Goal: Task Accomplishment & Management: Manage account settings

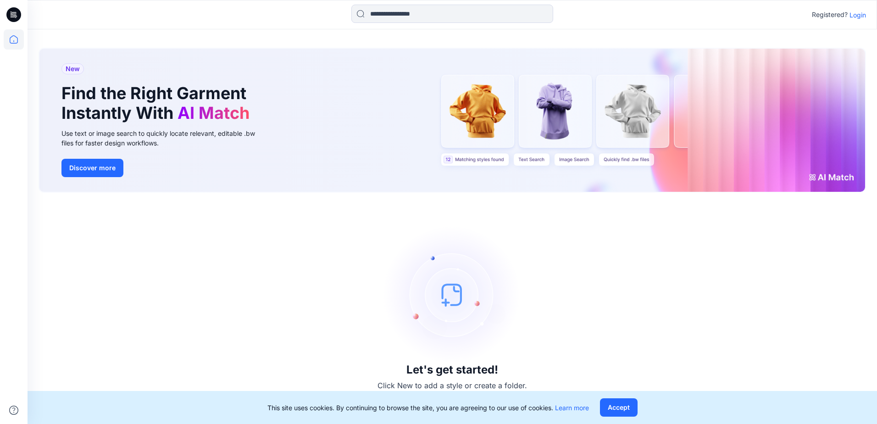
click at [860, 16] on p "Login" at bounding box center [858, 15] width 17 height 10
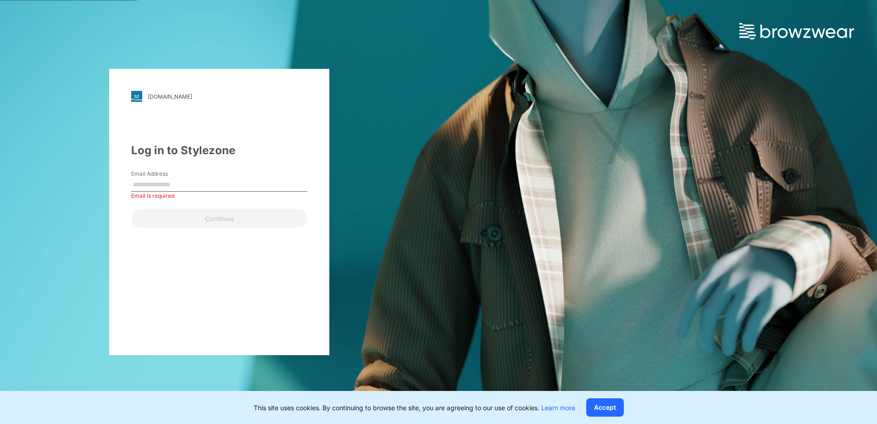
click at [179, 182] on input "Email Address" at bounding box center [219, 185] width 176 height 14
type input "**********"
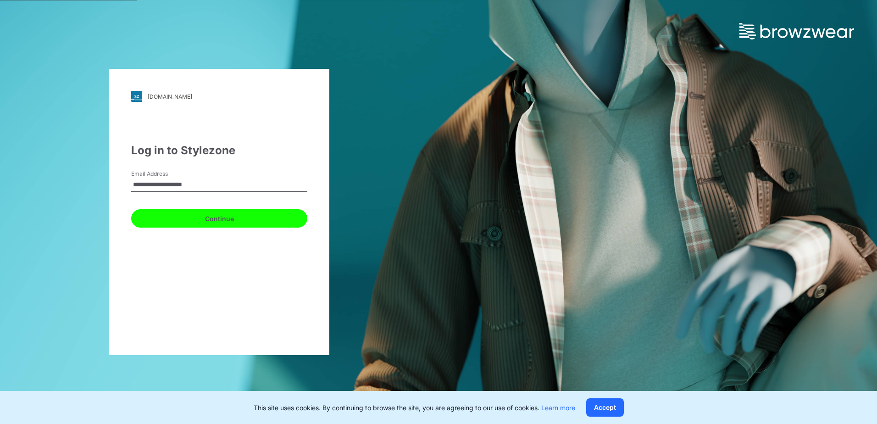
click at [216, 218] on button "Continue" at bounding box center [219, 218] width 176 height 18
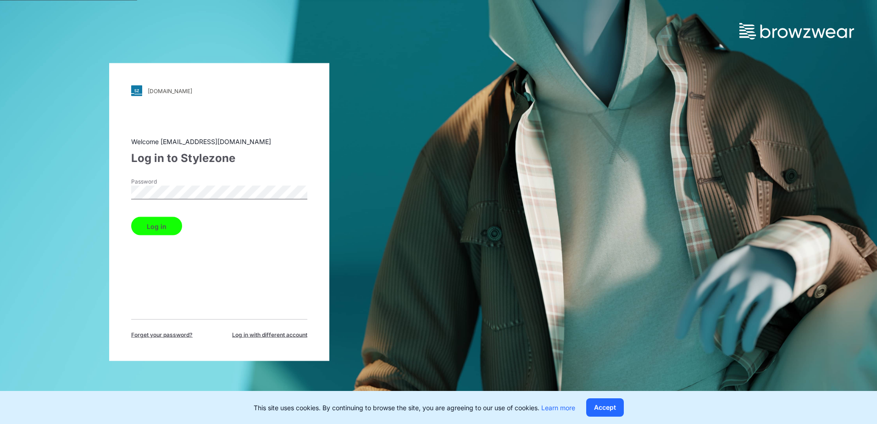
click at [165, 223] on button "Log in" at bounding box center [156, 226] width 51 height 18
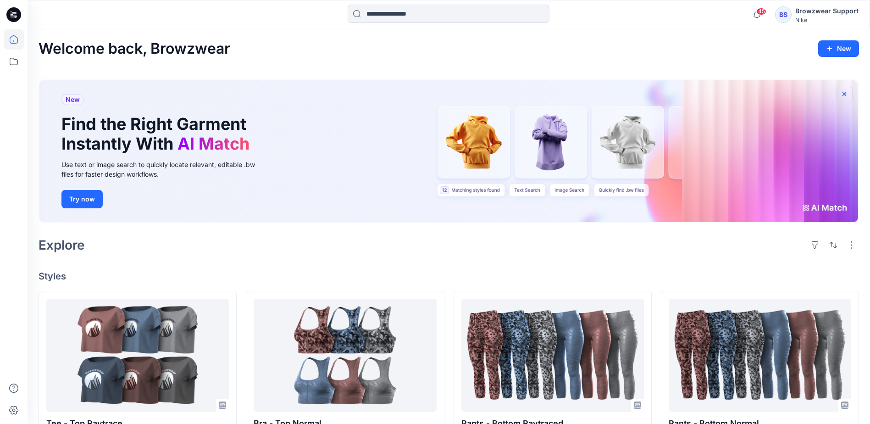
click at [846, 92] on icon "button" at bounding box center [845, 94] width 4 height 4
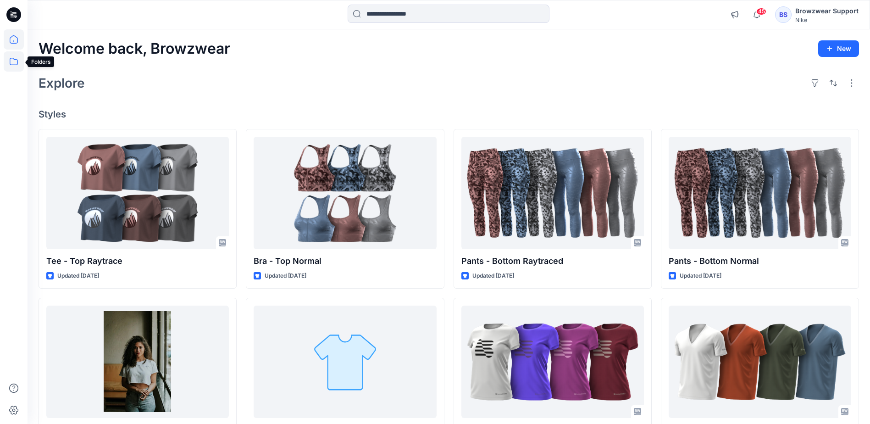
click at [10, 62] on icon at bounding box center [14, 61] width 20 height 20
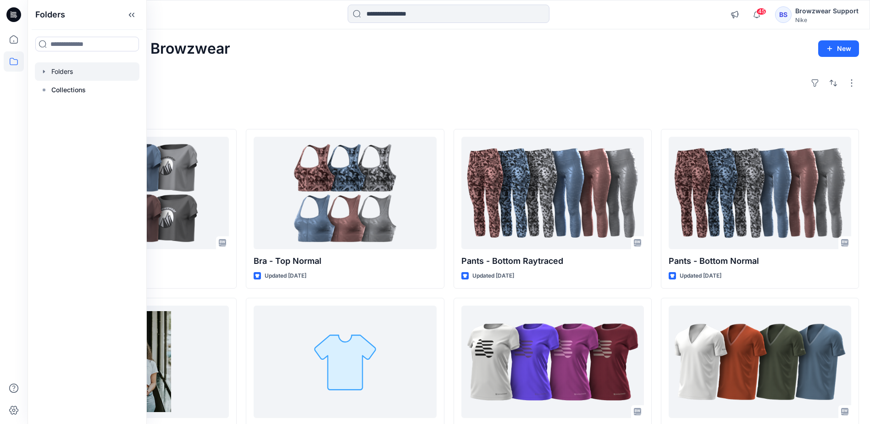
click at [44, 70] on icon "button" at bounding box center [44, 71] width 2 height 3
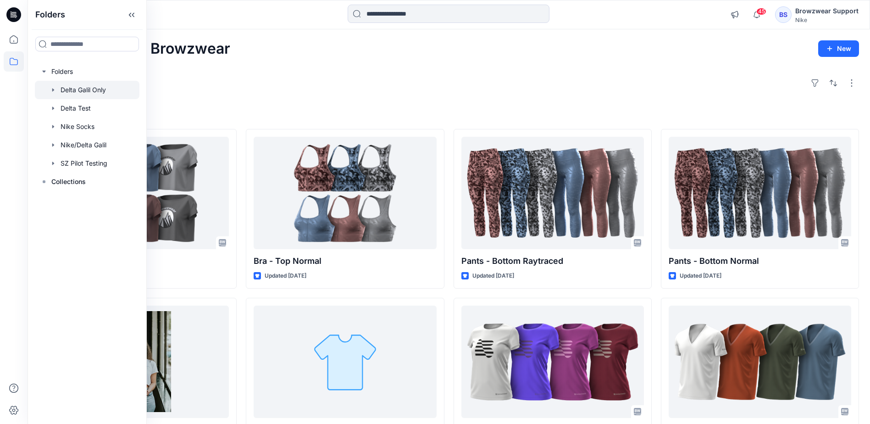
click at [53, 88] on icon "button" at bounding box center [53, 89] width 7 height 7
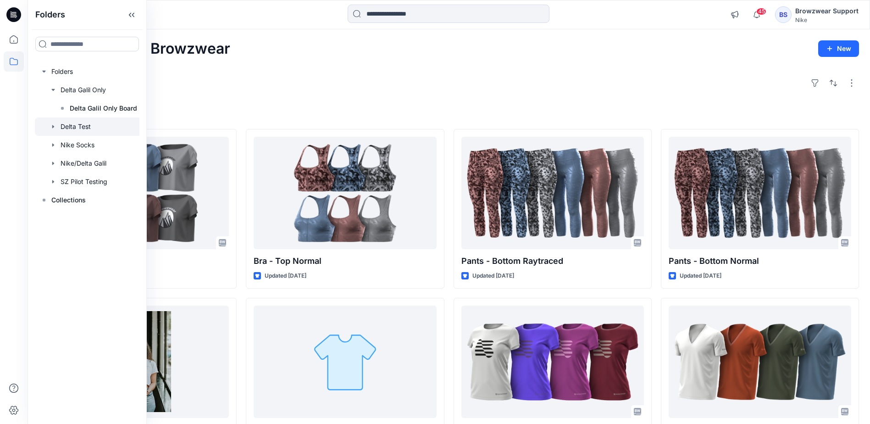
click at [54, 127] on icon "button" at bounding box center [53, 126] width 2 height 3
click at [54, 161] on icon "button" at bounding box center [53, 163] width 7 height 7
click at [51, 125] on icon "button" at bounding box center [53, 126] width 7 height 7
click at [51, 144] on icon "button" at bounding box center [53, 144] width 7 height 7
click at [53, 90] on icon "button" at bounding box center [52, 90] width 3 height 2
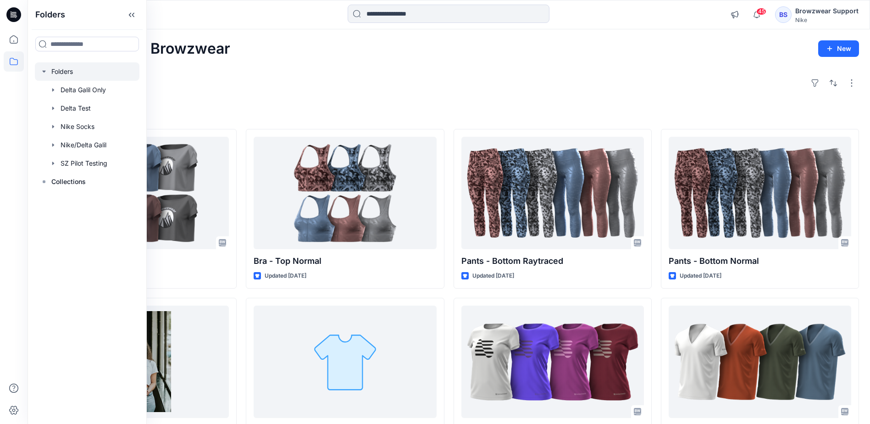
click at [45, 73] on icon "button" at bounding box center [43, 71] width 7 height 7
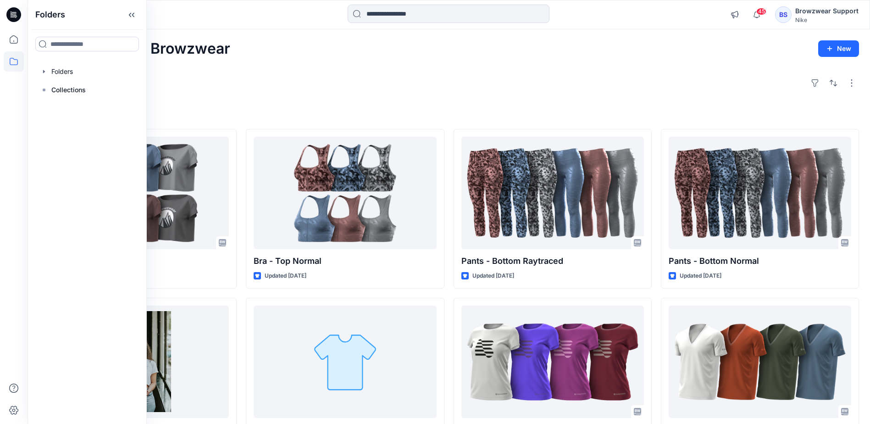
drag, startPoint x: 378, startPoint y: 78, endPoint x: 673, endPoint y: 36, distance: 297.4
click at [378, 77] on div "Explore" at bounding box center [449, 83] width 821 height 22
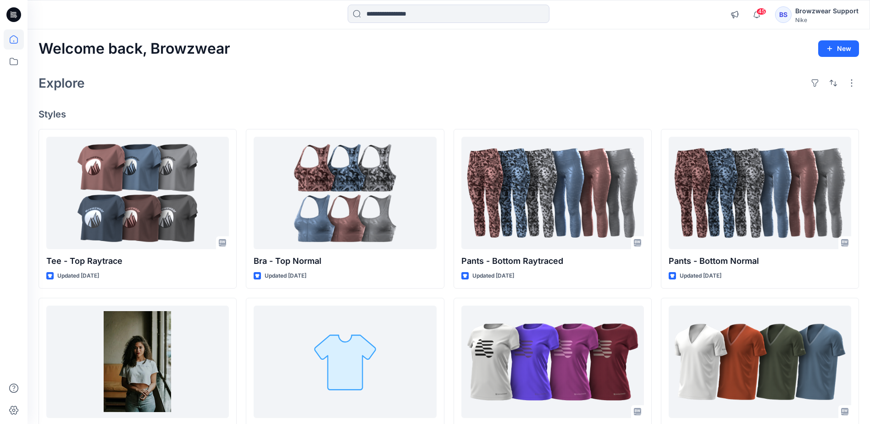
click at [783, 12] on div "BS" at bounding box center [783, 14] width 17 height 17
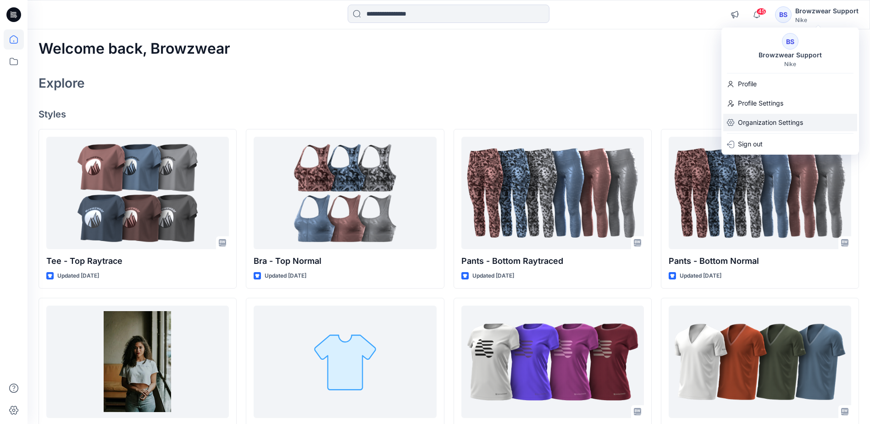
click at [781, 121] on p "Organization Settings" at bounding box center [770, 122] width 65 height 17
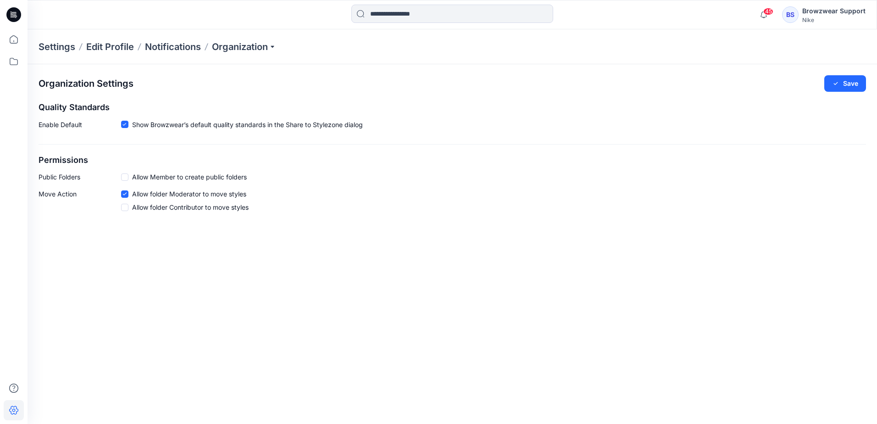
click at [236, 39] on div "Settings Edit Profile Notifications Organization" at bounding box center [453, 46] width 850 height 35
click at [238, 42] on p "Organization" at bounding box center [244, 46] width 64 height 13
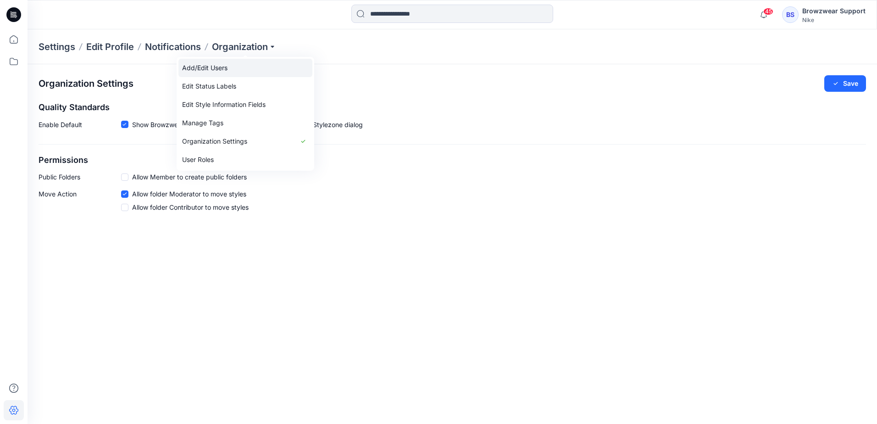
click at [242, 68] on link "Add/Edit Users" at bounding box center [245, 68] width 134 height 18
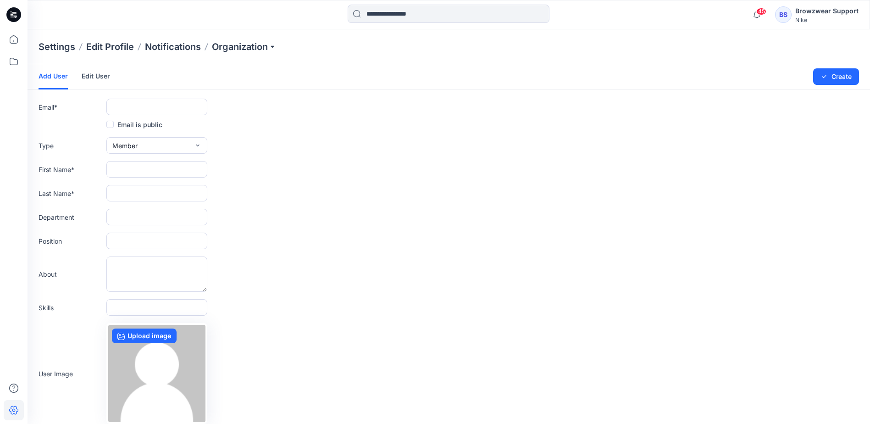
click at [103, 75] on link "Edit User" at bounding box center [96, 76] width 28 height 24
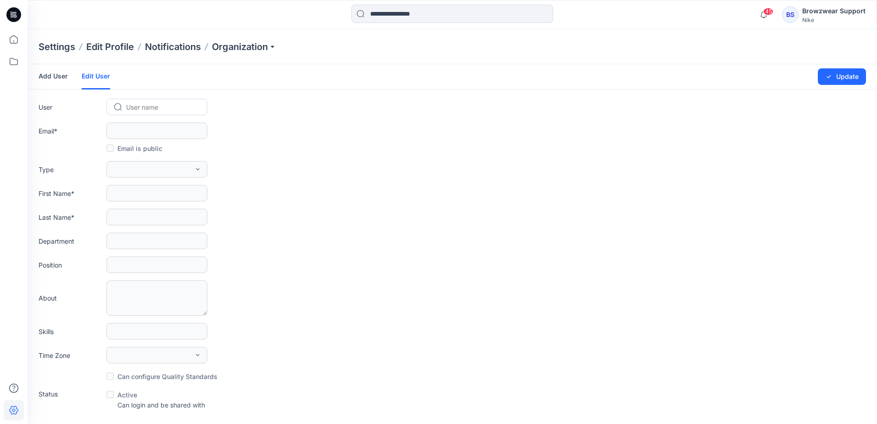
click at [825, 14] on div "Browzwear Support" at bounding box center [833, 11] width 63 height 11
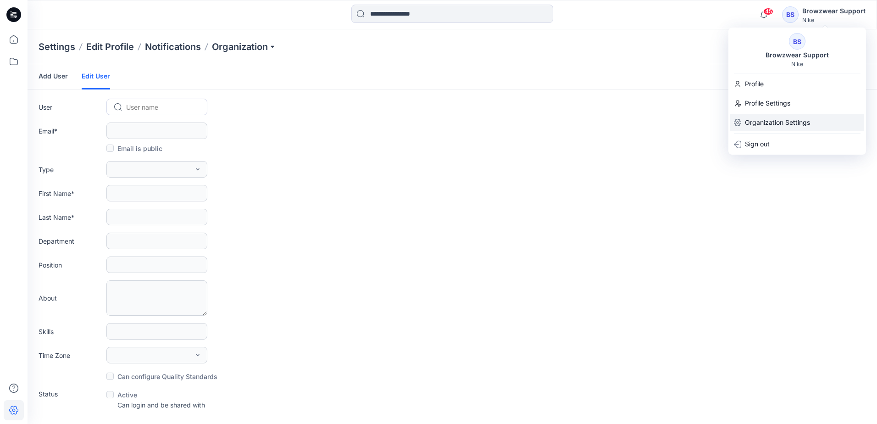
click at [789, 121] on p "Organization Settings" at bounding box center [777, 122] width 65 height 17
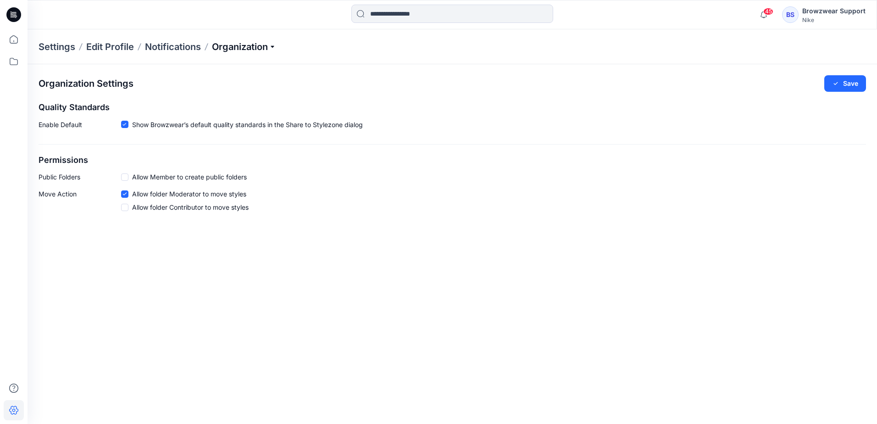
click at [265, 46] on p "Organization" at bounding box center [244, 46] width 64 height 13
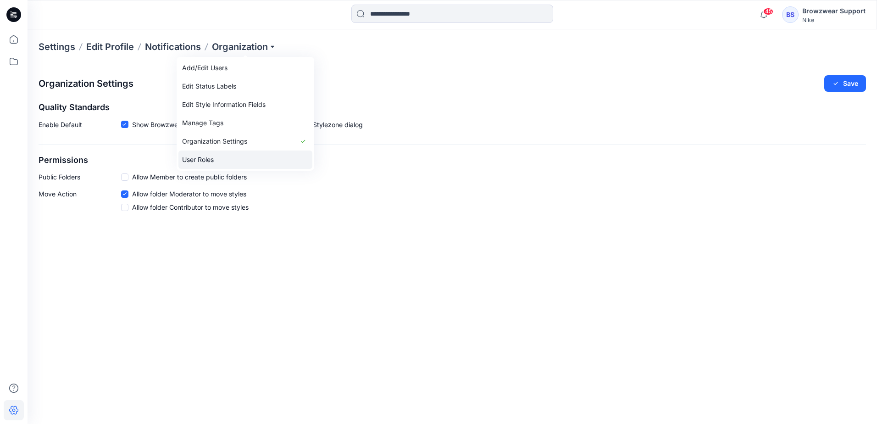
click at [234, 165] on link "User Roles" at bounding box center [245, 159] width 134 height 18
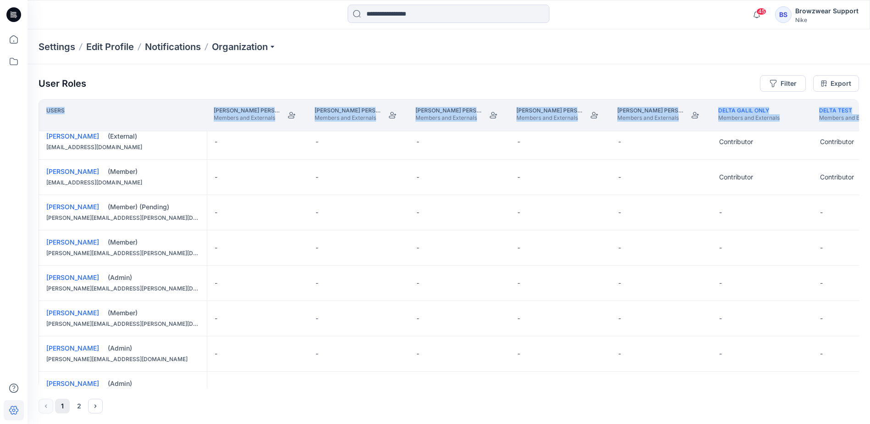
scroll to position [640, 0]
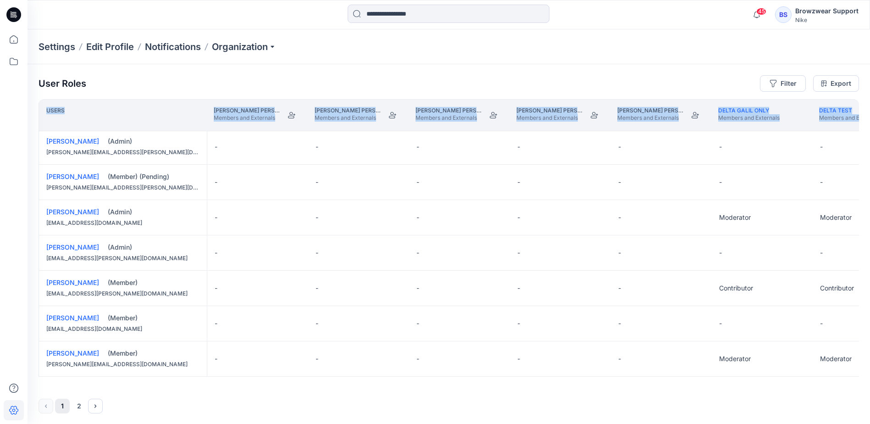
drag, startPoint x: 213, startPoint y: 384, endPoint x: 447, endPoint y: 393, distance: 234.1
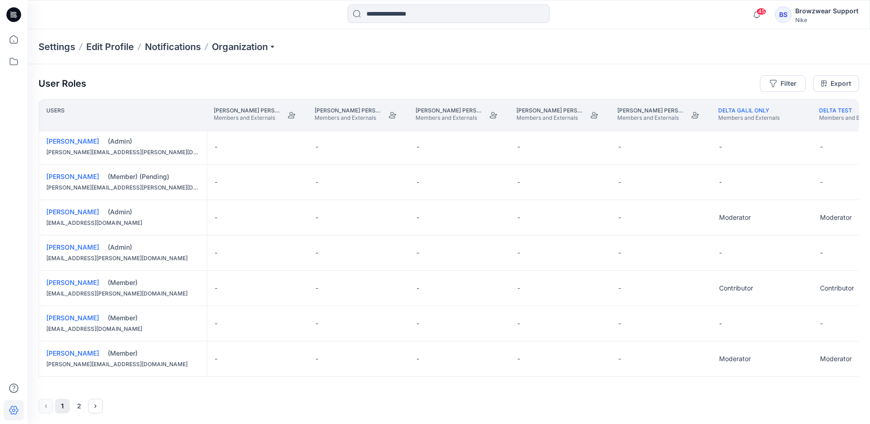
click at [203, 71] on div "User Roles Filter Export Users Bryston Ulrich's Personal Zone Members and Exter…" at bounding box center [449, 244] width 843 height 360
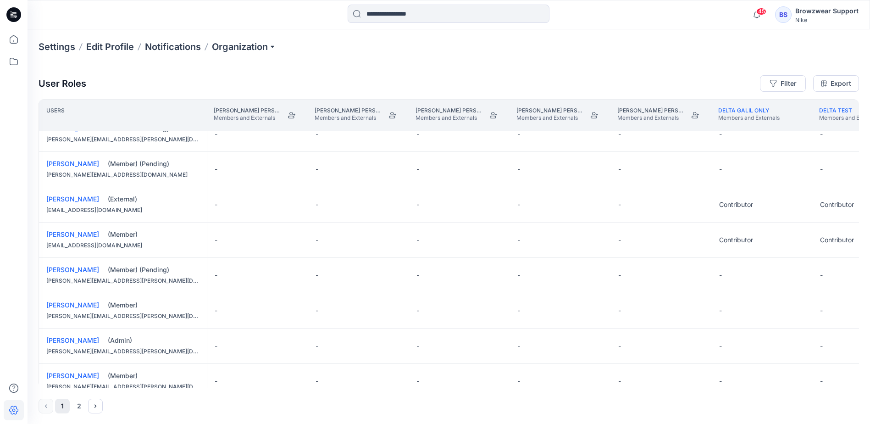
scroll to position [0, 0]
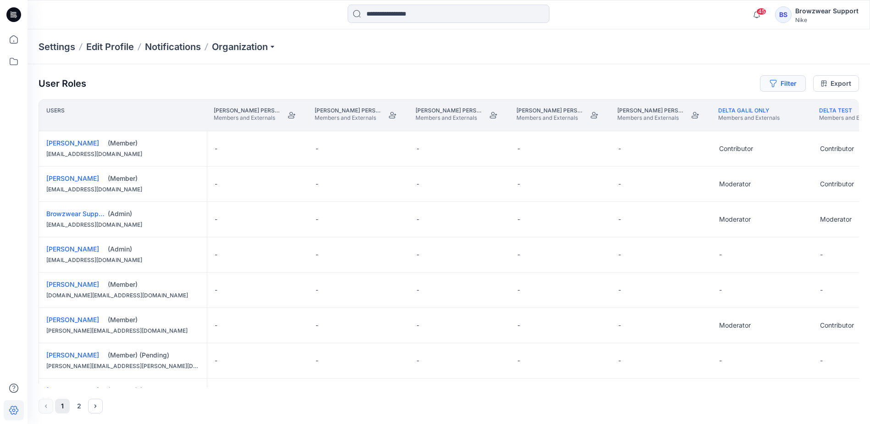
click at [779, 80] on button "Filter" at bounding box center [783, 83] width 46 height 17
click at [826, 81] on icon at bounding box center [825, 84] width 6 height 6
click at [391, 61] on div "Settings Edit Profile Notifications Organization" at bounding box center [449, 46] width 843 height 35
click at [342, 83] on div "User Roles Filter Export" at bounding box center [449, 83] width 821 height 17
click at [345, 72] on div "User Roles Filter Export Users Bryston Ulrich's Personal Zone Members and Exter…" at bounding box center [449, 244] width 843 height 360
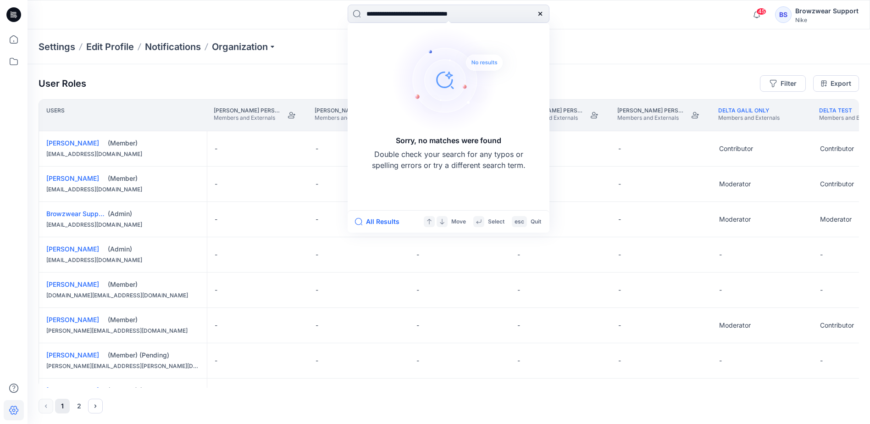
type input "**********"
click at [601, 50] on div "Settings Edit Profile Notifications Organization" at bounding box center [449, 46] width 843 height 35
